Goal: Task Accomplishment & Management: Manage account settings

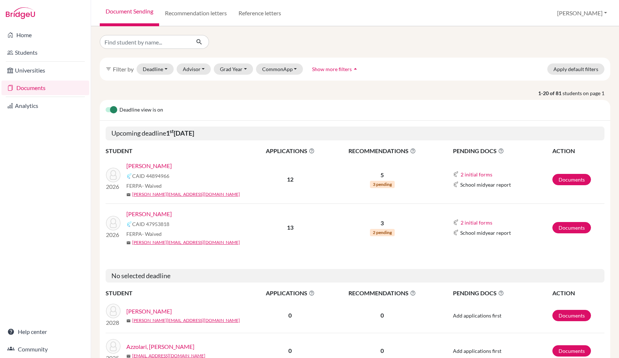
click at [162, 165] on link "[PERSON_NAME]" at bounding box center [149, 165] width 46 height 9
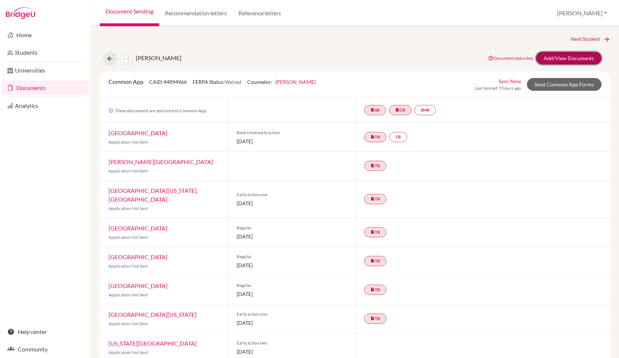
click at [563, 60] on link "Add/View Documents" at bounding box center [569, 58] width 66 height 13
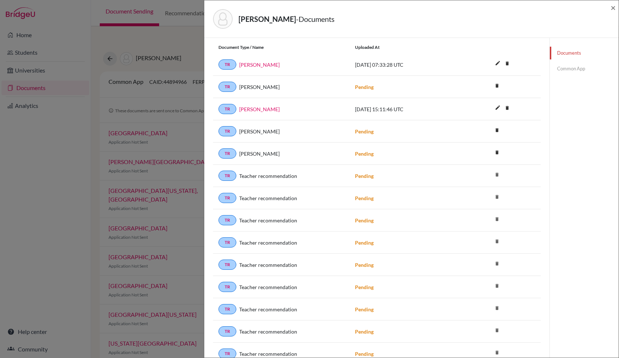
scroll to position [248, 0]
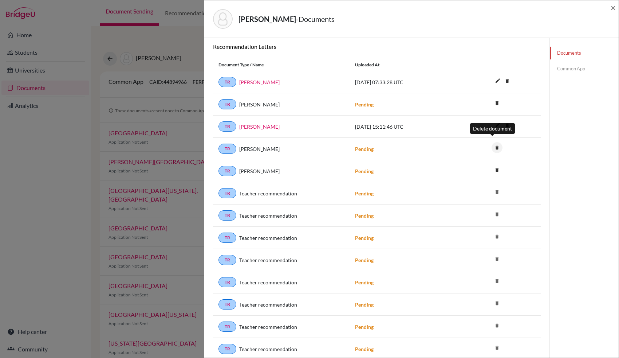
click at [496, 142] on icon "delete" at bounding box center [497, 147] width 11 height 11
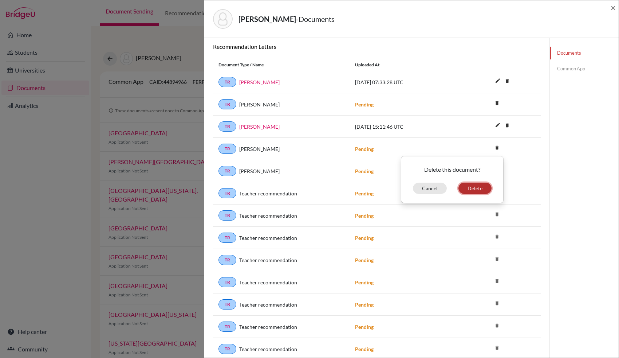
click at [473, 183] on button "Delete" at bounding box center [475, 188] width 33 height 11
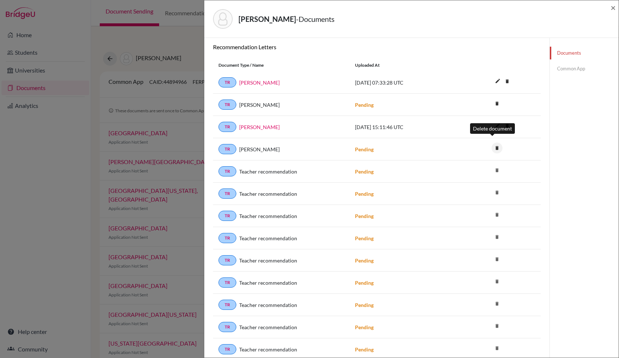
click at [492, 143] on icon "delete" at bounding box center [497, 147] width 11 height 11
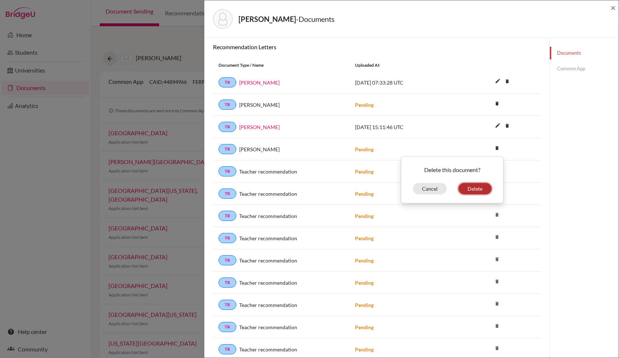
click at [473, 184] on button "Delete" at bounding box center [475, 188] width 33 height 11
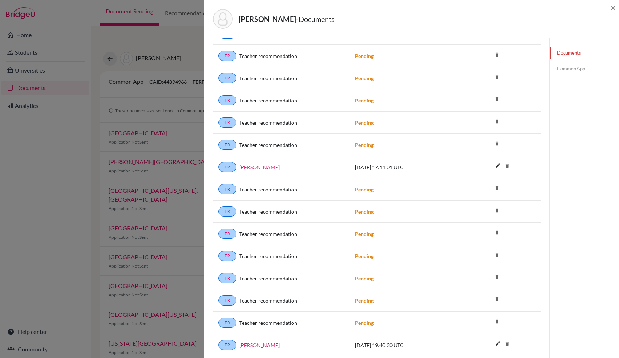
scroll to position [944, 0]
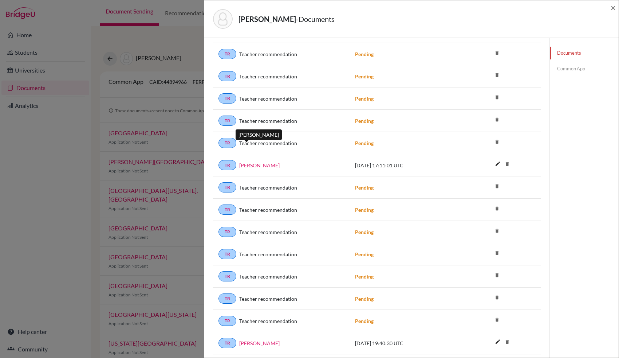
click at [246, 161] on link "Gabriel" at bounding box center [259, 165] width 40 height 8
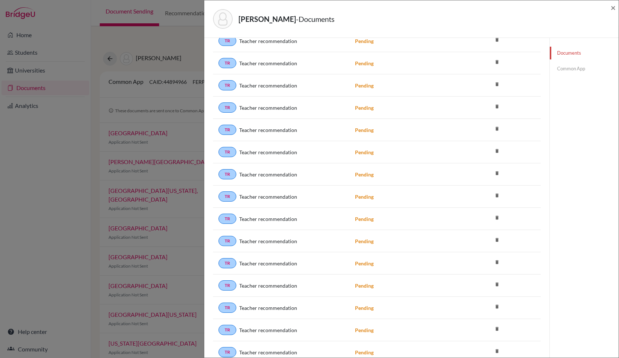
scroll to position [239, 0]
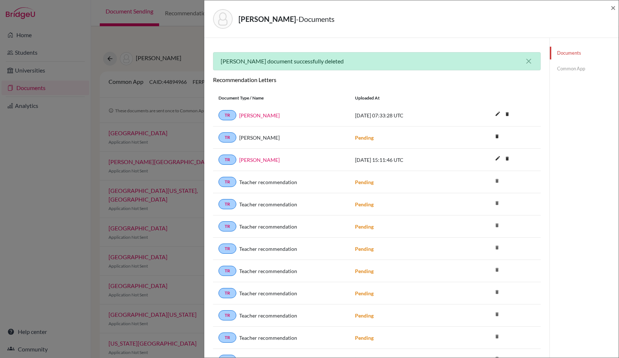
click at [563, 69] on link "Common App" at bounding box center [584, 68] width 69 height 13
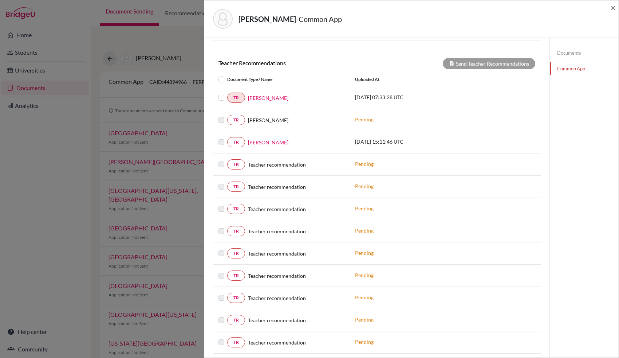
scroll to position [239, 0]
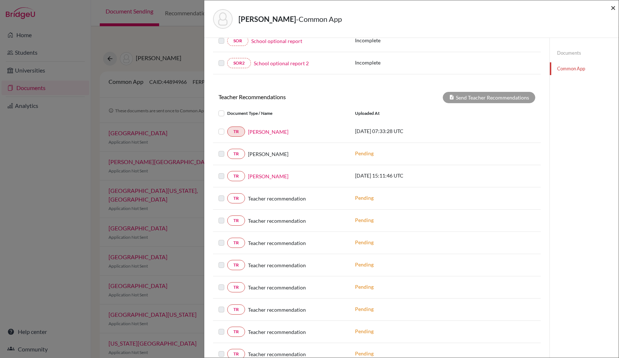
click at [614, 7] on span "×" at bounding box center [613, 7] width 5 height 11
